Goal: Task Accomplishment & Management: Use online tool/utility

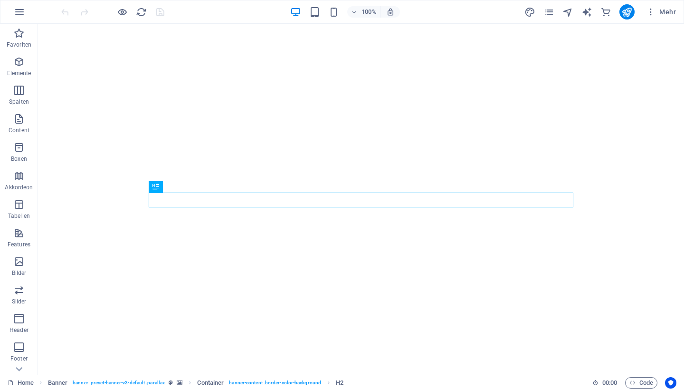
click at [556, 14] on div "Mehr" at bounding box center [602, 11] width 155 height 15
click at [552, 12] on icon "pages" at bounding box center [549, 12] width 11 height 11
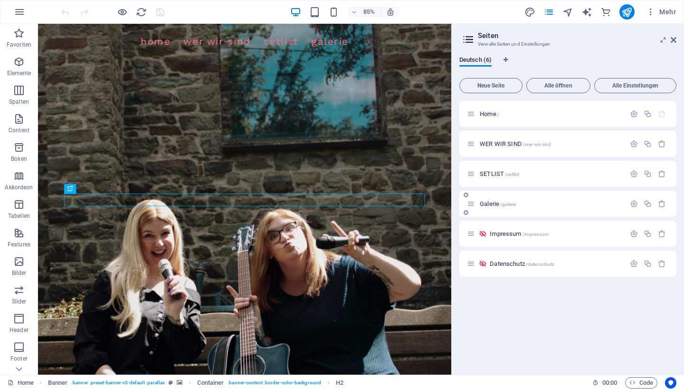
click at [487, 203] on span "Galerie /galerie" at bounding box center [498, 203] width 36 height 7
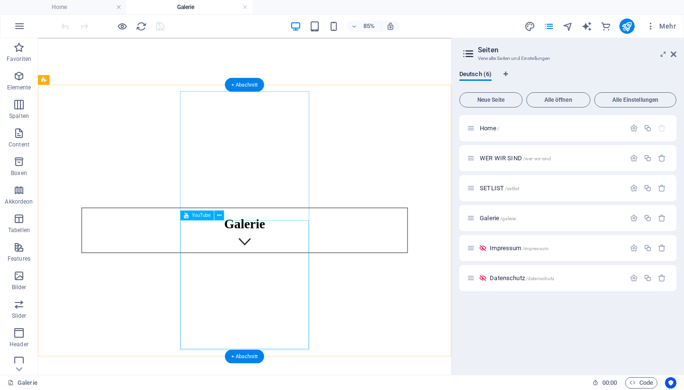
scroll to position [139, 0]
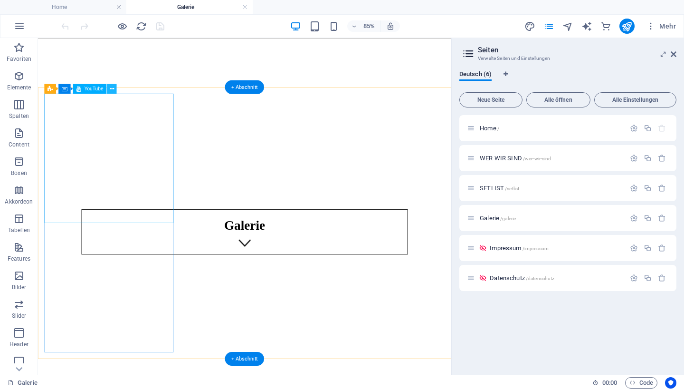
click at [111, 88] on icon at bounding box center [112, 88] width 4 height 9
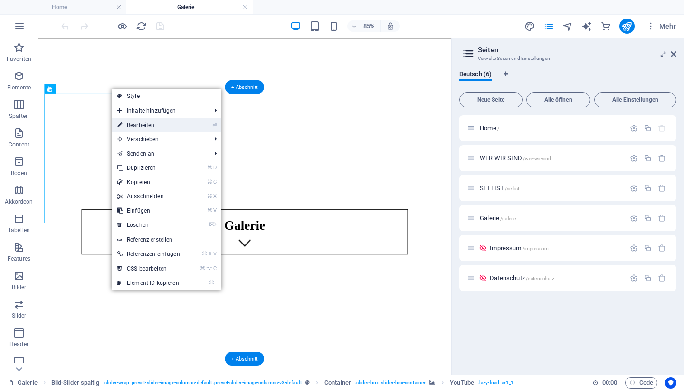
click at [130, 125] on link "⏎ Bearbeiten" at bounding box center [149, 125] width 74 height 14
select select "ar1_1"
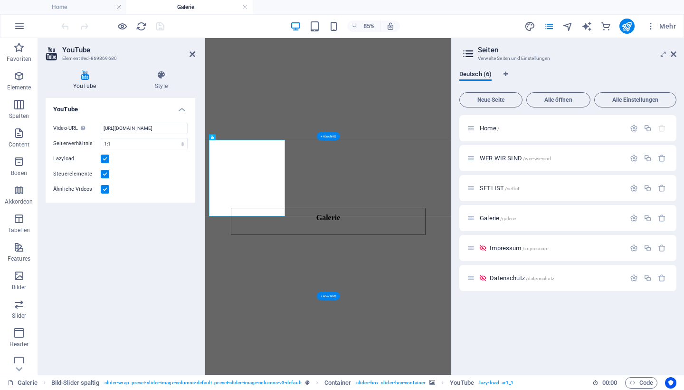
scroll to position [0, 0]
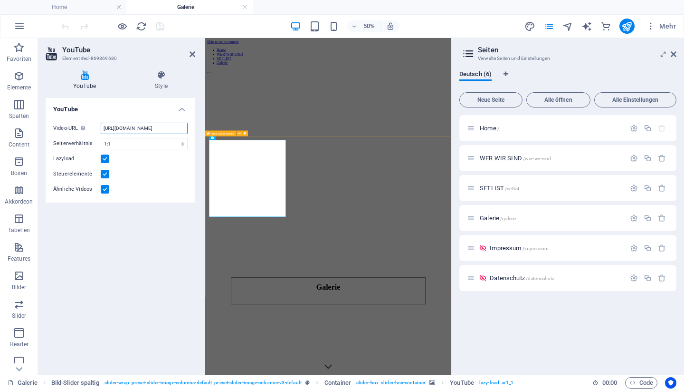
drag, startPoint x: 103, startPoint y: 129, endPoint x: 206, endPoint y: 136, distance: 103.4
click at [206, 136] on div "YouTube Element #ed-869869680 YouTube Style YouTube Video-URL Gebe (oder kopier…" at bounding box center [244, 206] width 413 height 336
drag, startPoint x: 104, startPoint y: 130, endPoint x: 191, endPoint y: 132, distance: 87.0
click at [191, 132] on div "Video-URL Gebe (oder kopiere) eine Video-URL ein. [URL][DOMAIN_NAME] Seitenverh…" at bounding box center [121, 158] width 150 height 87
type input "h"
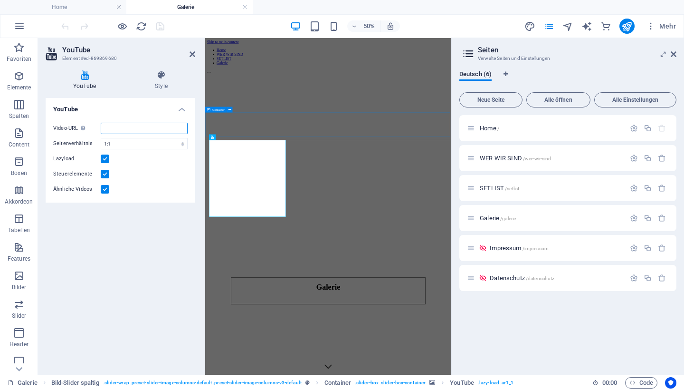
paste input "[URL][DOMAIN_NAME]"
type input "[URL][DOMAIN_NAME]"
click at [147, 255] on div "YouTube Video-URL Gebe (oder kopiere) eine Video-URL ein. [URL][DOMAIN_NAME] Se…" at bounding box center [121, 232] width 150 height 269
click at [161, 81] on h4 "Style" at bounding box center [161, 80] width 68 height 20
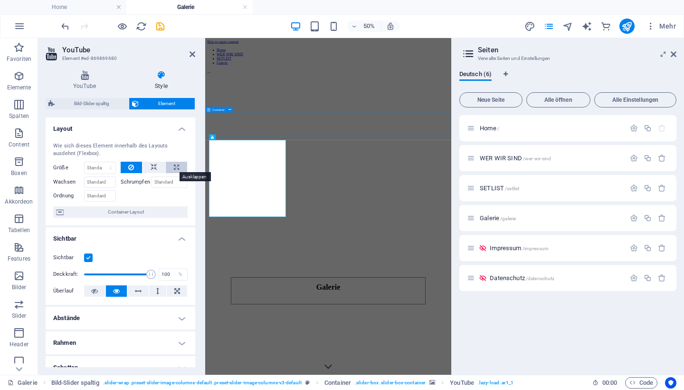
click at [174, 165] on icon at bounding box center [176, 167] width 5 height 11
type input "100"
select select "%"
click at [132, 162] on icon at bounding box center [131, 167] width 6 height 11
select select "DISABLED_OPTION_VALUE"
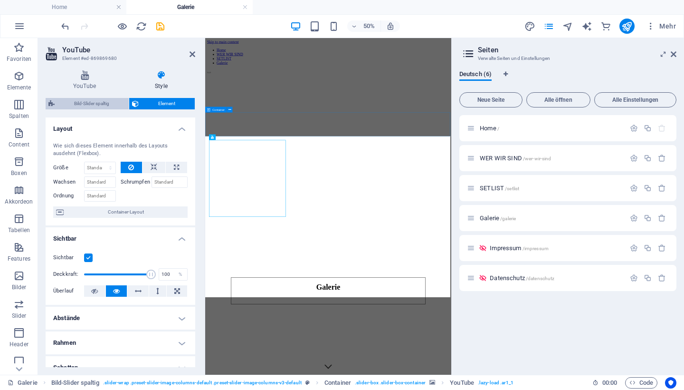
click at [108, 105] on span "Bild-Slider spaltig" at bounding box center [91, 103] width 68 height 11
select select "rem"
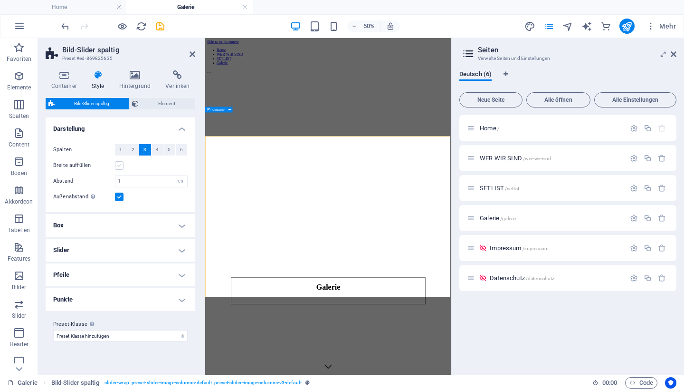
click at [121, 167] on label at bounding box center [119, 165] width 9 height 9
click at [0, 0] on input "Breite auffüllen" at bounding box center [0, 0] width 0 height 0
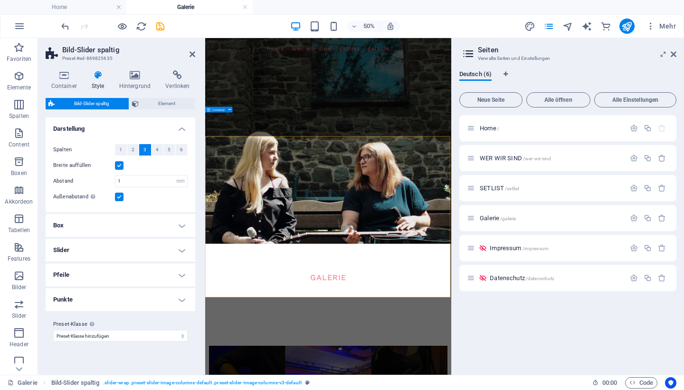
click at [121, 167] on label at bounding box center [119, 165] width 9 height 9
click at [0, 0] on input "Breite auffüllen" at bounding box center [0, 0] width 0 height 0
select select
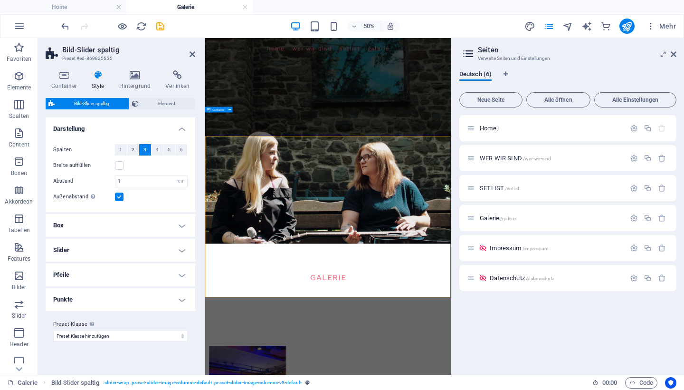
click at [177, 217] on h4 "Box" at bounding box center [121, 225] width 150 height 23
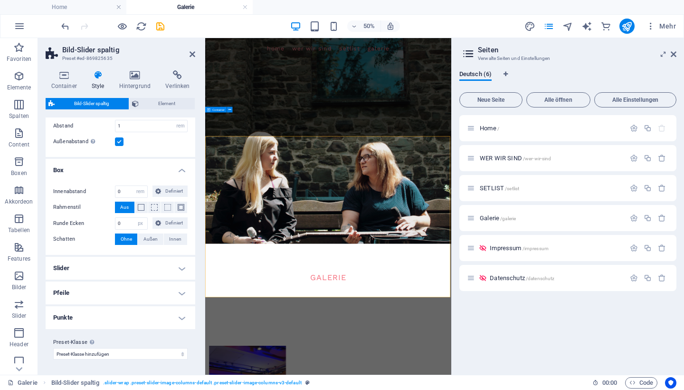
scroll to position [55, 0]
click at [141, 205] on span at bounding box center [141, 207] width 7 height 7
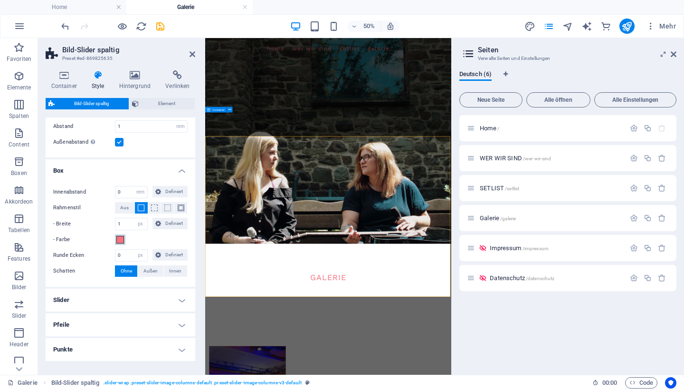
click at [121, 240] on span at bounding box center [120, 240] width 8 height 8
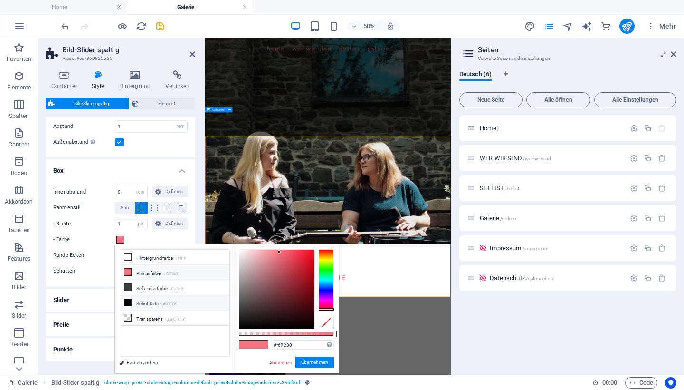
click at [127, 300] on icon at bounding box center [128, 302] width 7 height 7
type input "#000000"
click at [103, 260] on div "Runde Ecken 0 px rem % vh vw Definiert Definiert" at bounding box center [120, 255] width 134 height 12
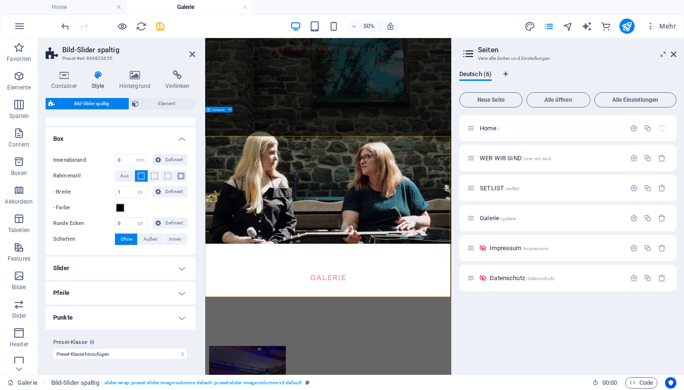
scroll to position [86, 0]
click at [118, 270] on h4 "Slider" at bounding box center [121, 268] width 150 height 23
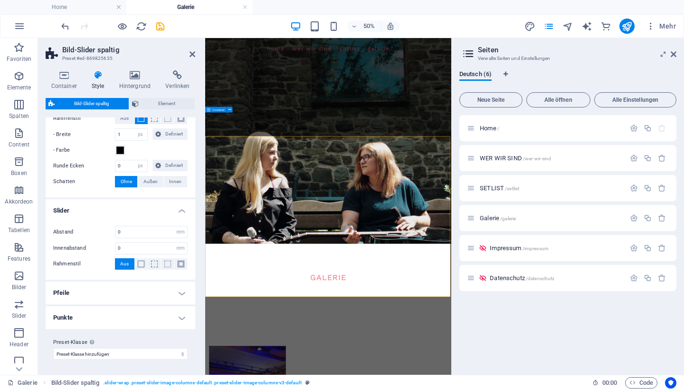
scroll to position [144, 0]
click at [120, 294] on h4 "Pfeile" at bounding box center [121, 293] width 150 height 23
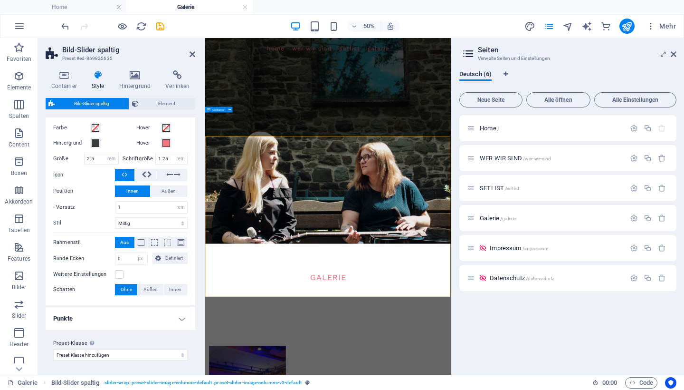
scroll to position [364, 0]
click at [114, 326] on h4 "Punkte" at bounding box center [121, 318] width 150 height 23
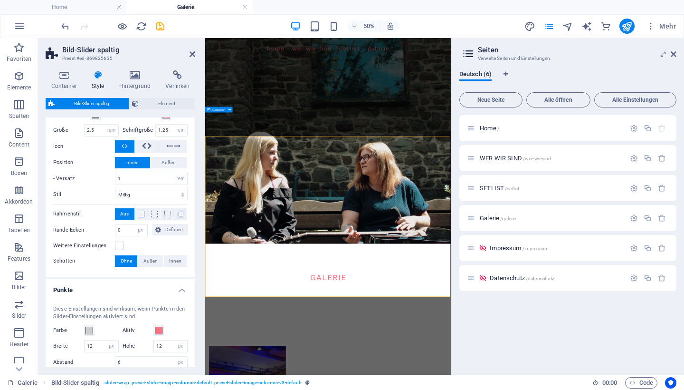
scroll to position [396, 0]
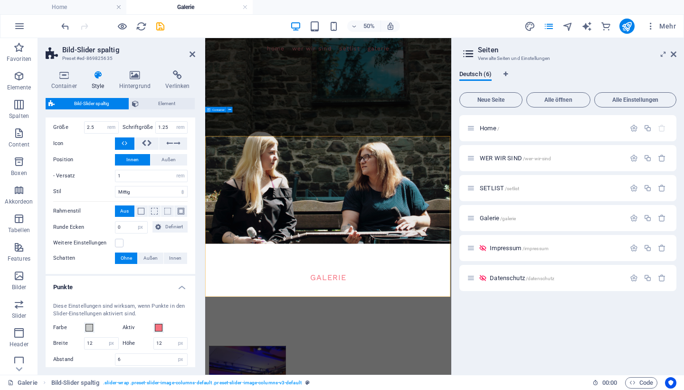
click at [192, 49] on h2 "Bild-Slider spaltig" at bounding box center [128, 50] width 133 height 9
click at [192, 53] on icon at bounding box center [193, 54] width 6 height 8
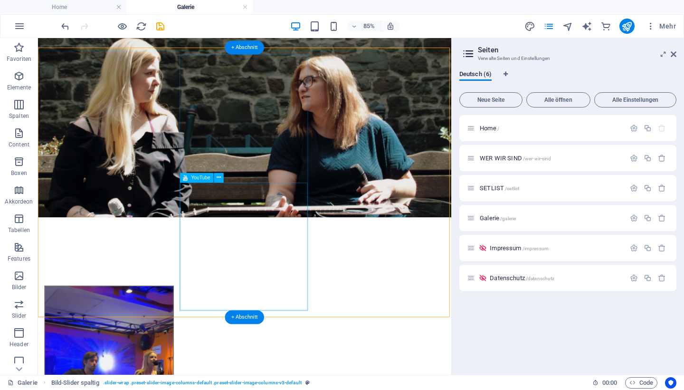
scroll to position [183, 0]
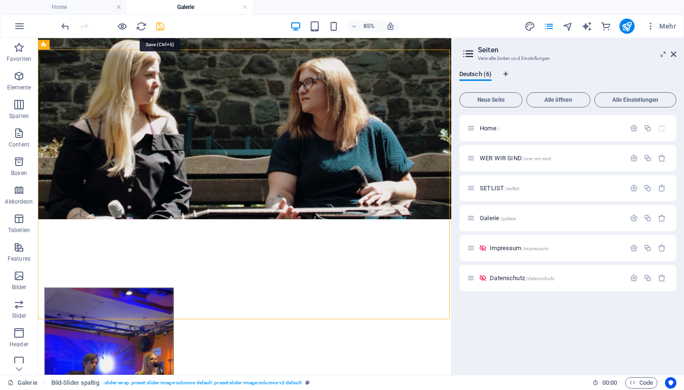
click at [159, 24] on icon "save" at bounding box center [160, 26] width 11 height 11
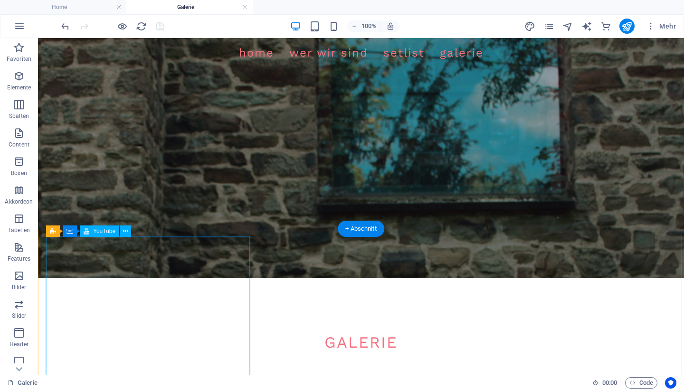
scroll to position [6, 0]
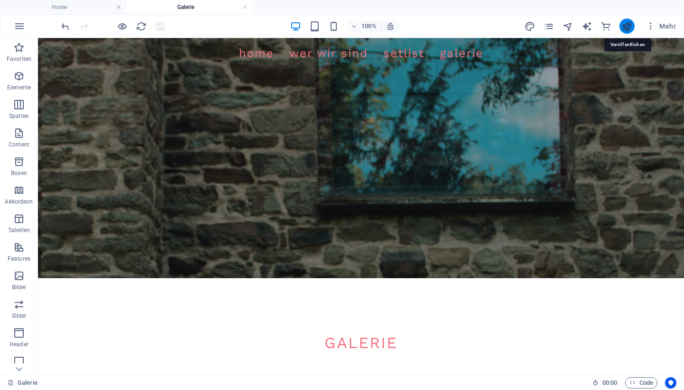
click at [630, 29] on icon "publish" at bounding box center [627, 26] width 11 height 11
